Goal: Task Accomplishment & Management: Complete application form

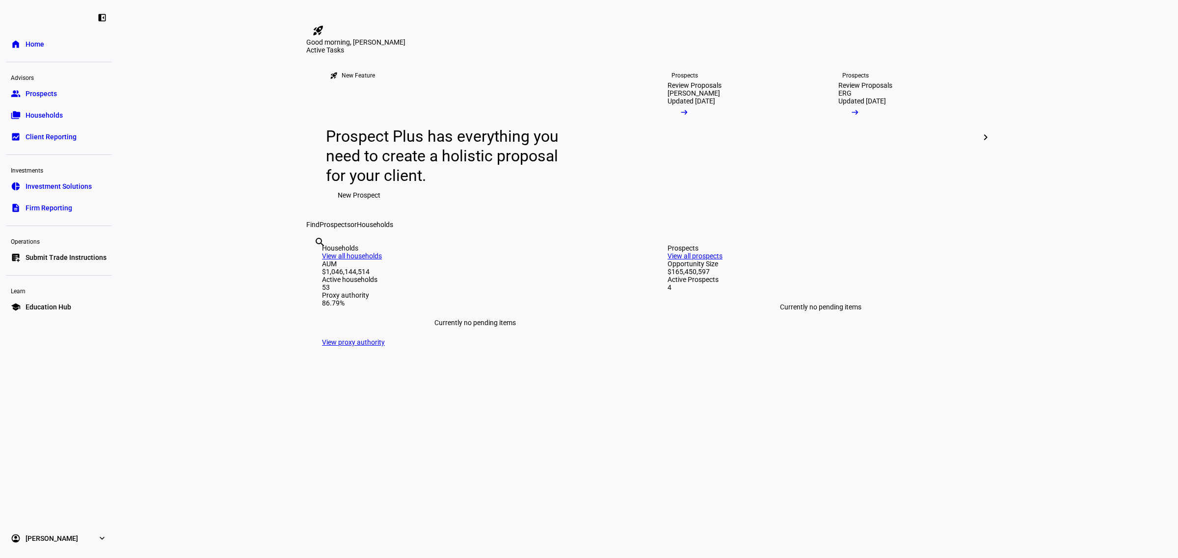
click at [57, 258] on span "Submit Trade Instructions" at bounding box center [66, 258] width 81 height 10
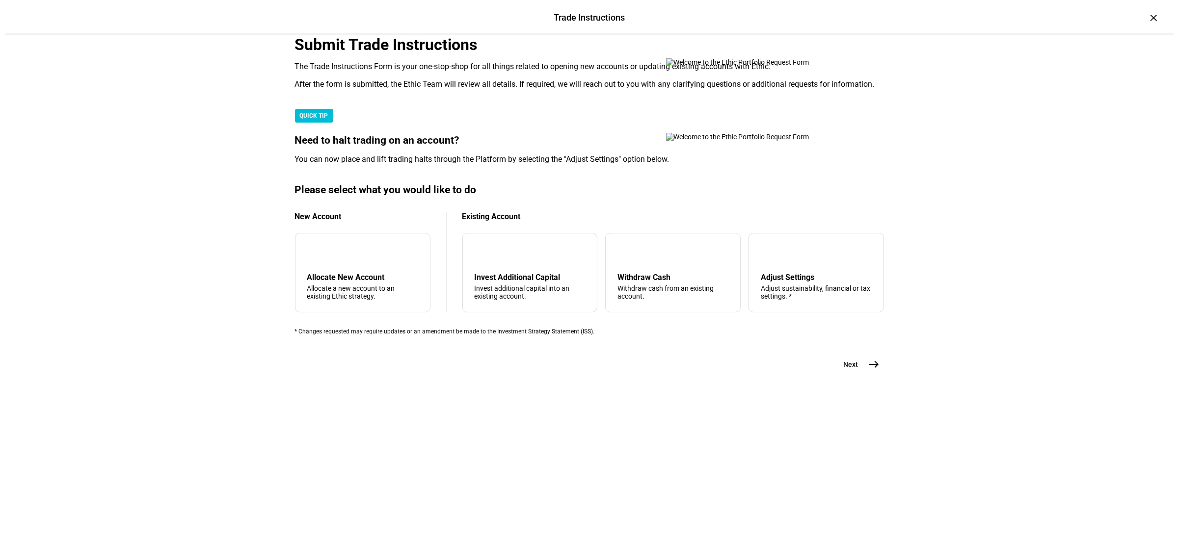
scroll to position [123, 0]
click at [509, 313] on div "arrow_downward Invest Additional Capital Invest additional capital into an exis…" at bounding box center [524, 272] width 135 height 79
click at [868, 370] on mat-icon "east" at bounding box center [869, 365] width 12 height 12
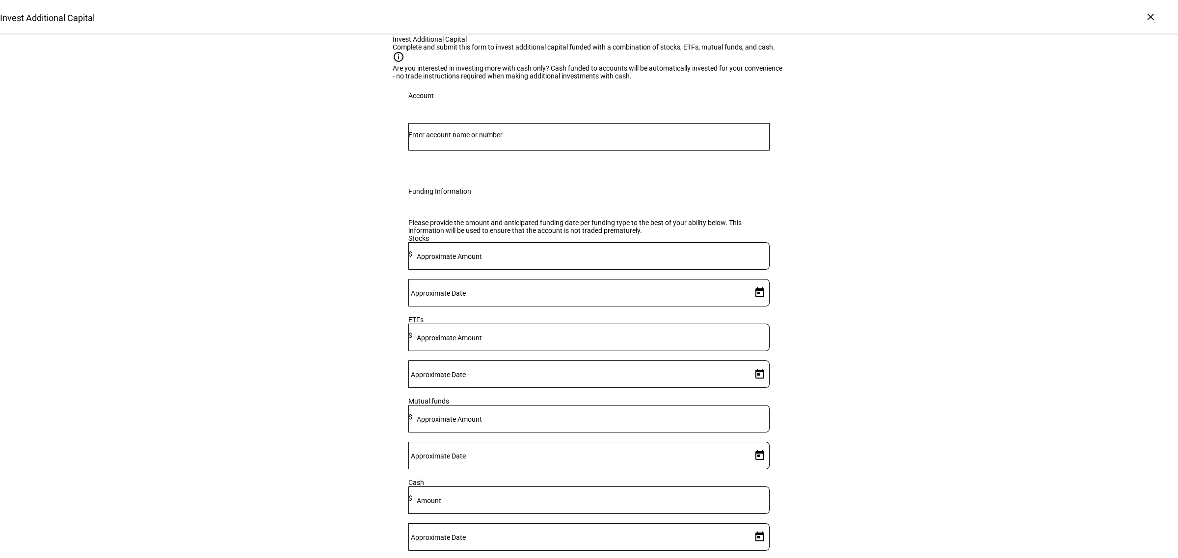
click at [494, 139] on input "Number" at bounding box center [588, 135] width 361 height 8
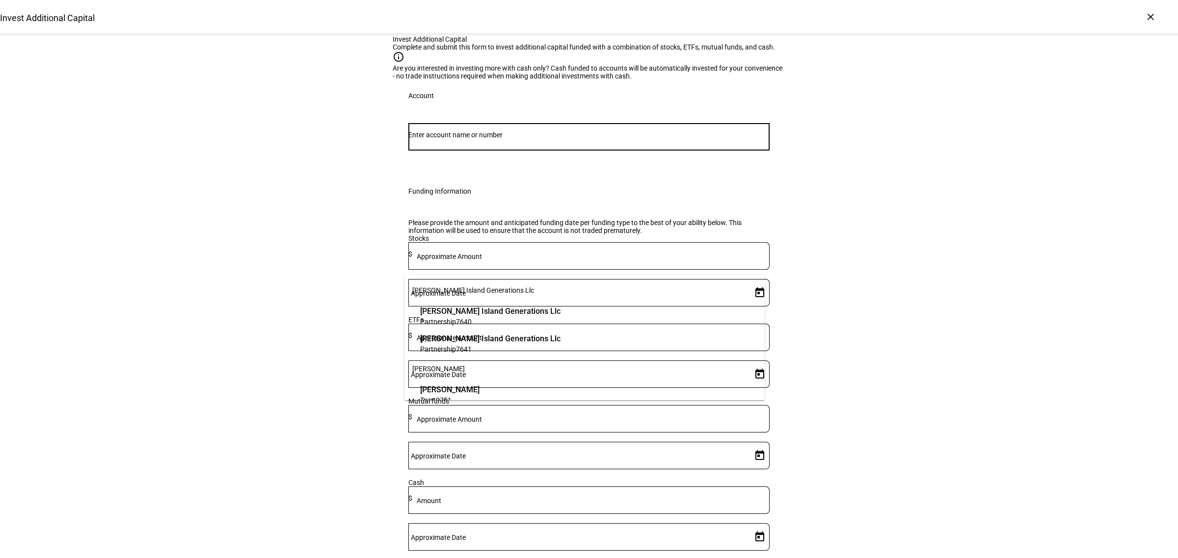
paste input "49168776"
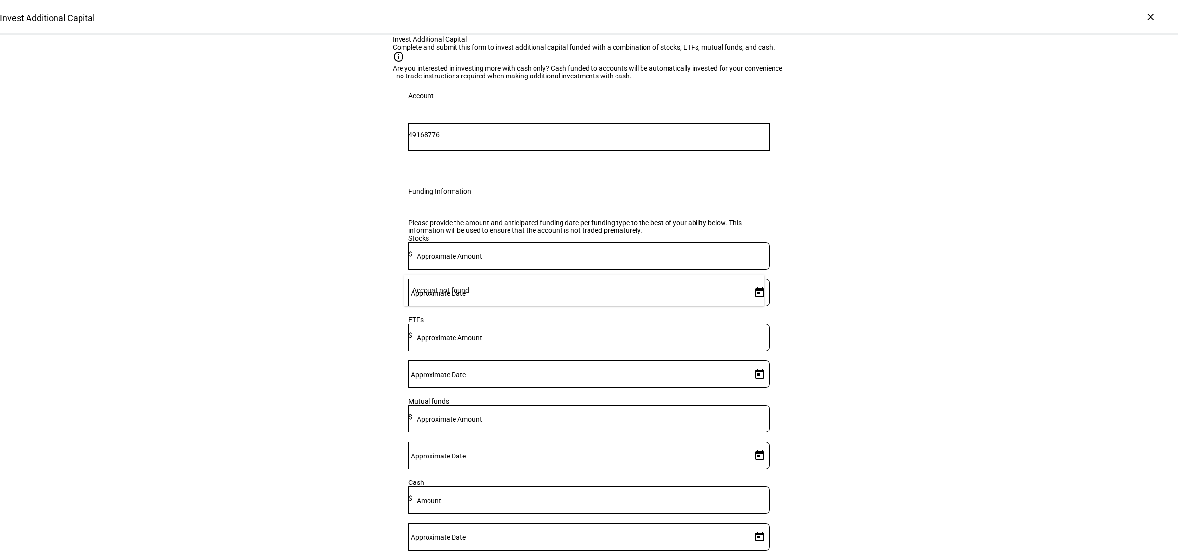
drag, startPoint x: 475, startPoint y: 259, endPoint x: 334, endPoint y: 261, distance: 140.8
click at [334, 261] on div "Invest Additional Capital Complete and submit this form to invest additional ca…" at bounding box center [589, 358] width 1178 height 647
type input "8776"
click at [475, 324] on span "Trust 8776" at bounding box center [480, 321] width 121 height 9
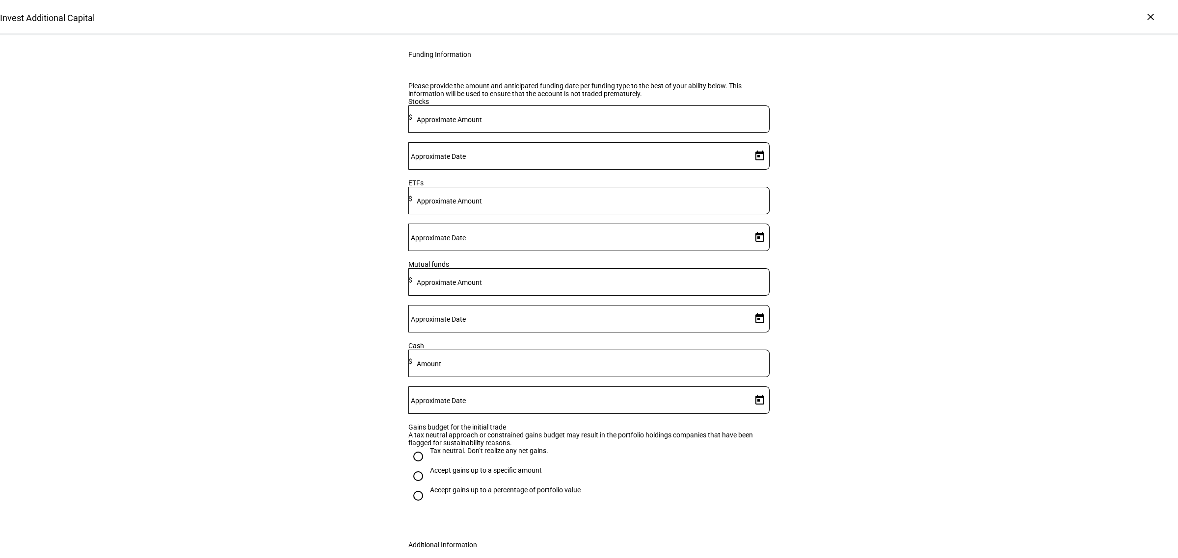
scroll to position [140, 0]
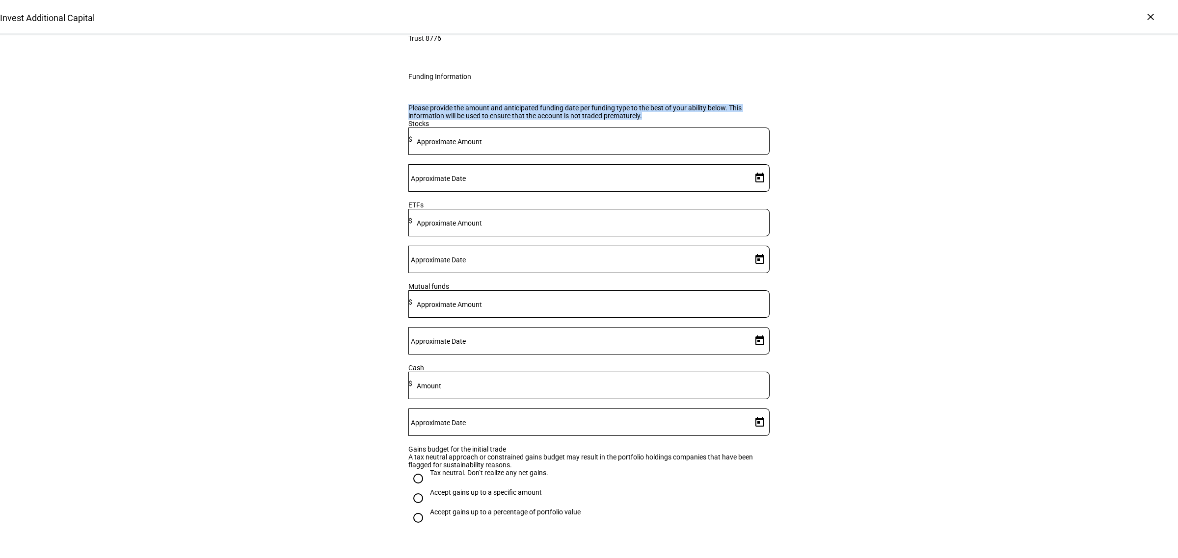
drag, startPoint x: 403, startPoint y: 256, endPoint x: 762, endPoint y: 262, distance: 358.8
click at [762, 262] on div "Please provide the amount and anticipated funding date per funding type to the …" at bounding box center [589, 321] width 393 height 459
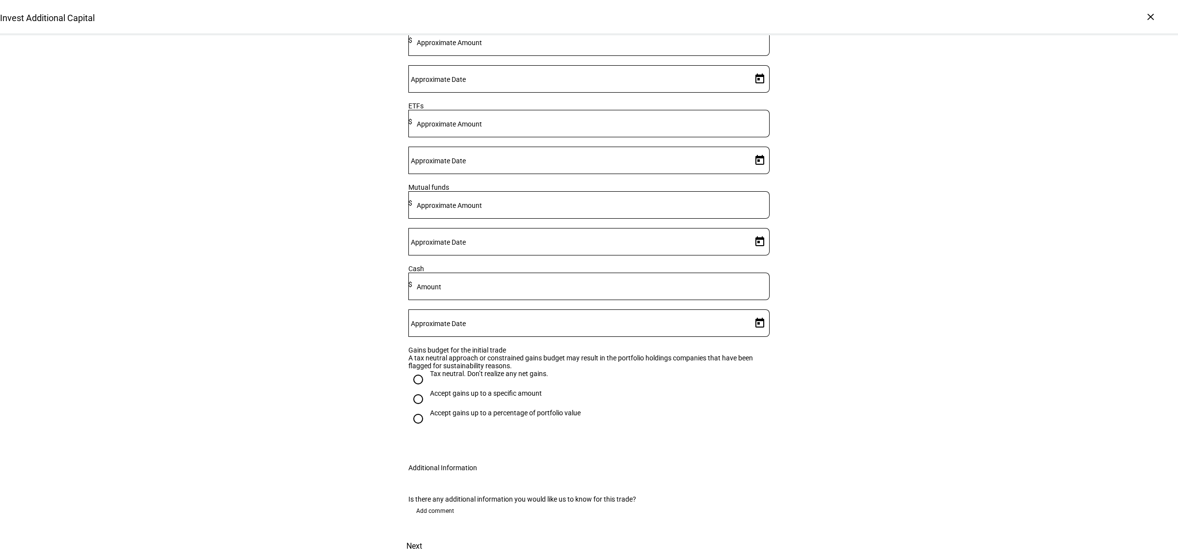
scroll to position [263, 0]
click at [556, 281] on input at bounding box center [590, 285] width 357 height 8
click at [570, 281] on input at bounding box center [590, 285] width 357 height 8
click at [553, 287] on input at bounding box center [590, 285] width 357 height 8
type input "60"
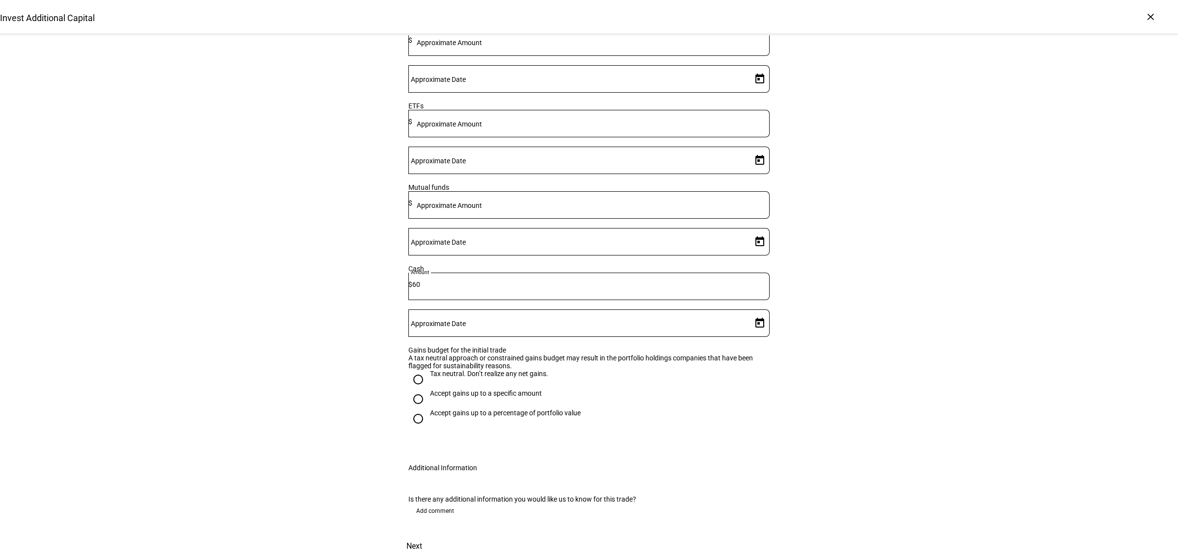
click at [226, 194] on div "Invest Additional Capital Complete and submit this form to invest additional ca…" at bounding box center [589, 177] width 1178 height 763
